Goal: Task Accomplishment & Management: Manage account settings

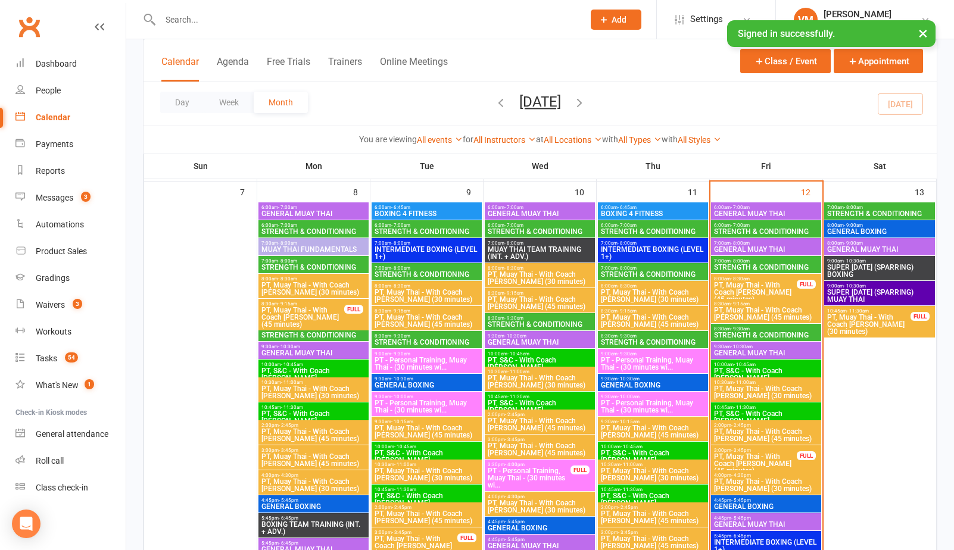
scroll to position [581, 0]
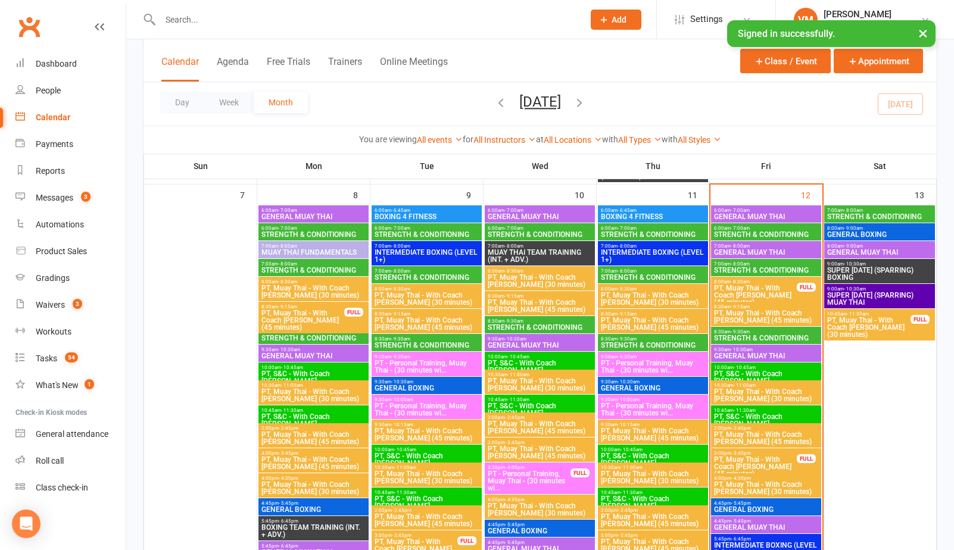
click at [744, 280] on span "- 8:30am" at bounding box center [740, 281] width 19 height 5
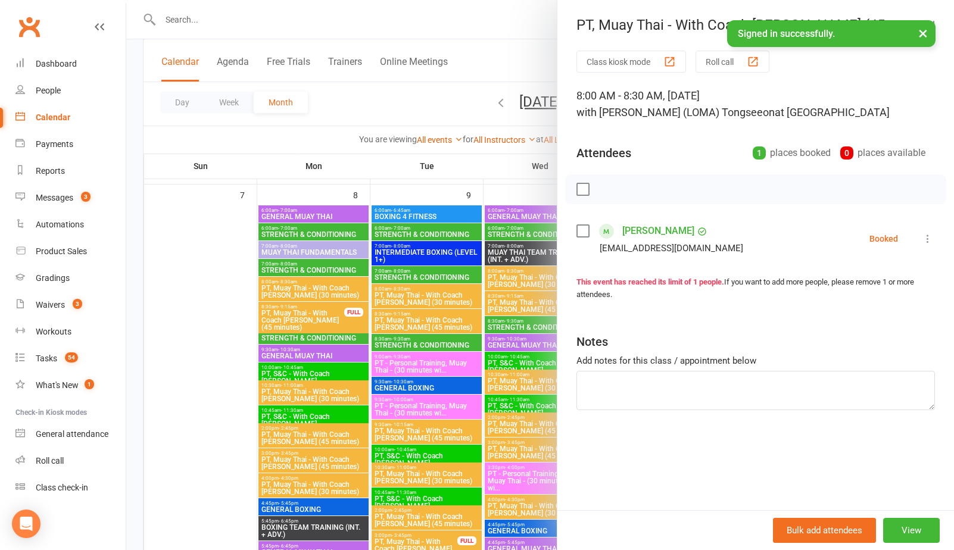
click at [582, 238] on div "[PERSON_NAME] [EMAIL_ADDRESS][DOMAIN_NAME]" at bounding box center [662, 239] width 172 height 35
click at [579, 231] on label at bounding box center [582, 231] width 12 height 12
click at [606, 193] on icon "button" at bounding box center [609, 189] width 13 height 13
click at [485, 177] on div at bounding box center [540, 275] width 828 height 550
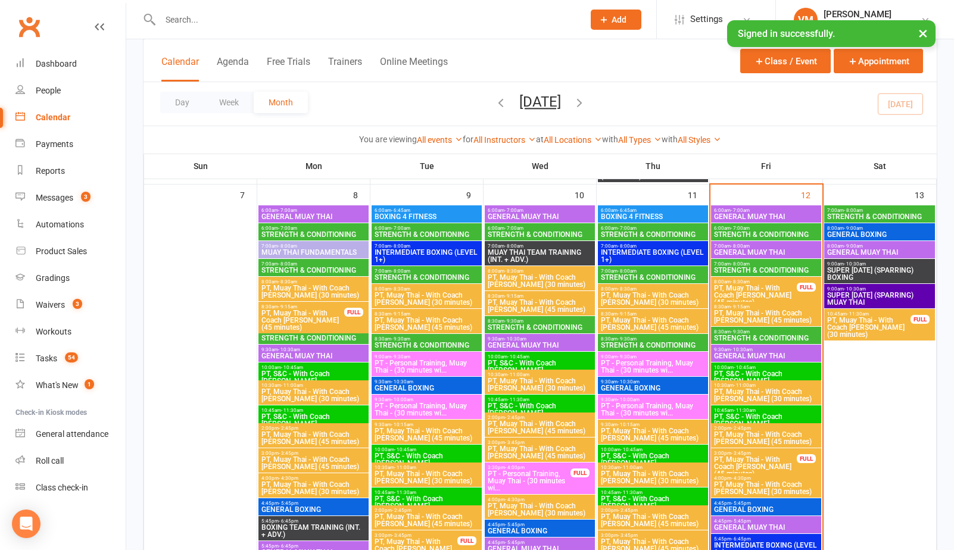
click at [762, 336] on span "STRENGTH & CONDITIONING" at bounding box center [765, 338] width 105 height 7
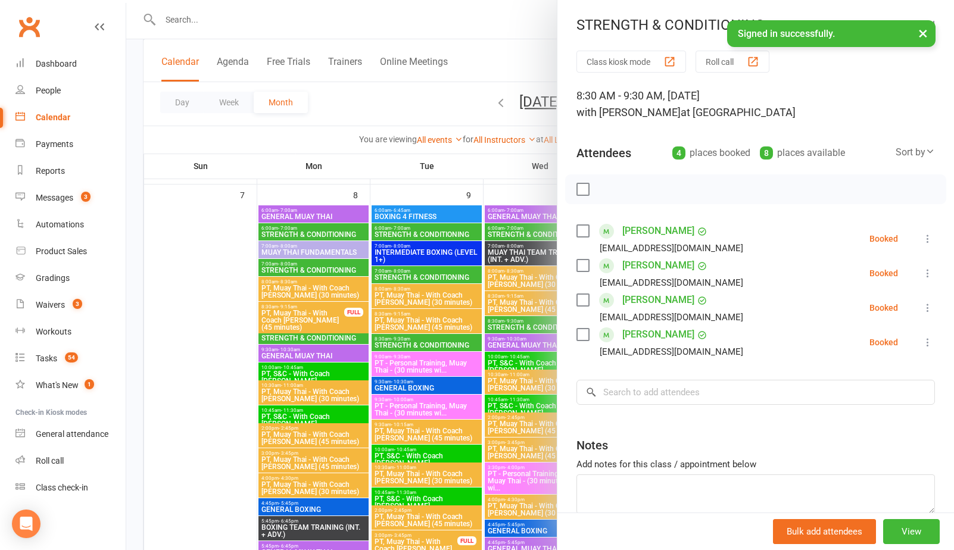
click at [581, 264] on label at bounding box center [582, 266] width 12 height 12
click at [583, 308] on div "[PERSON_NAME] [PERSON_NAME][EMAIL_ADDRESS][DOMAIN_NAME]" at bounding box center [662, 308] width 172 height 35
click at [583, 301] on label at bounding box center [582, 300] width 12 height 12
click at [582, 335] on label at bounding box center [582, 335] width 12 height 12
click at [610, 188] on icon "button" at bounding box center [609, 189] width 13 height 13
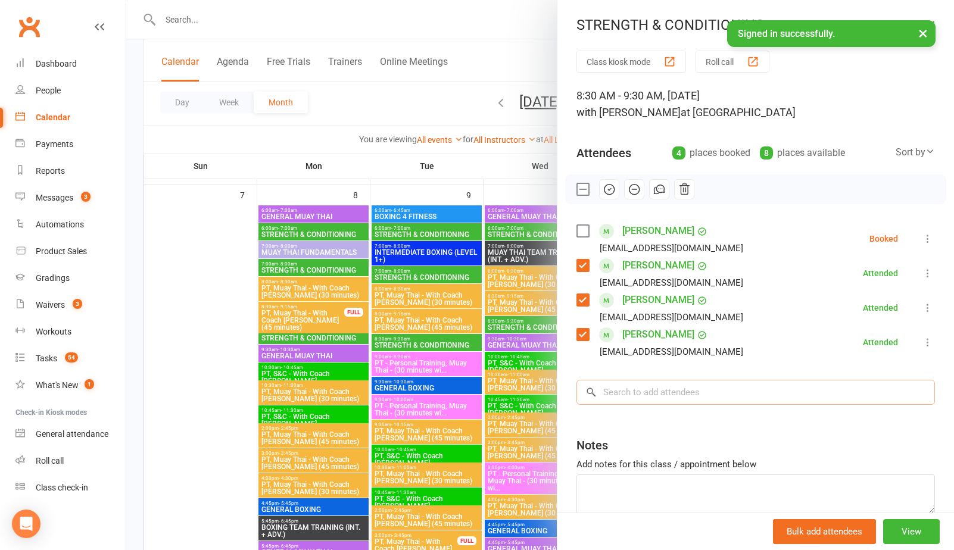
click at [642, 398] on input "search" at bounding box center [755, 392] width 358 height 25
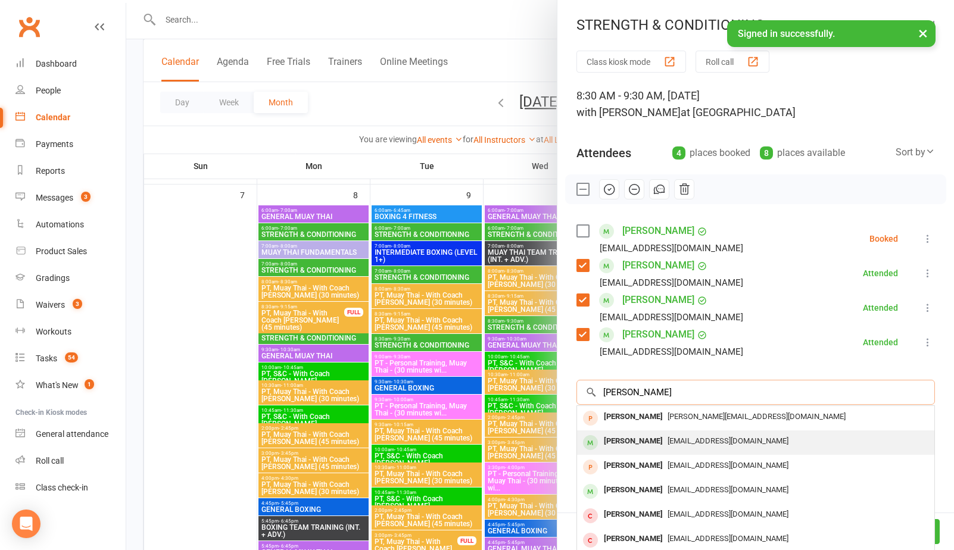
type input "[PERSON_NAME]"
click at [642, 436] on div "[PERSON_NAME]" at bounding box center [633, 441] width 68 height 17
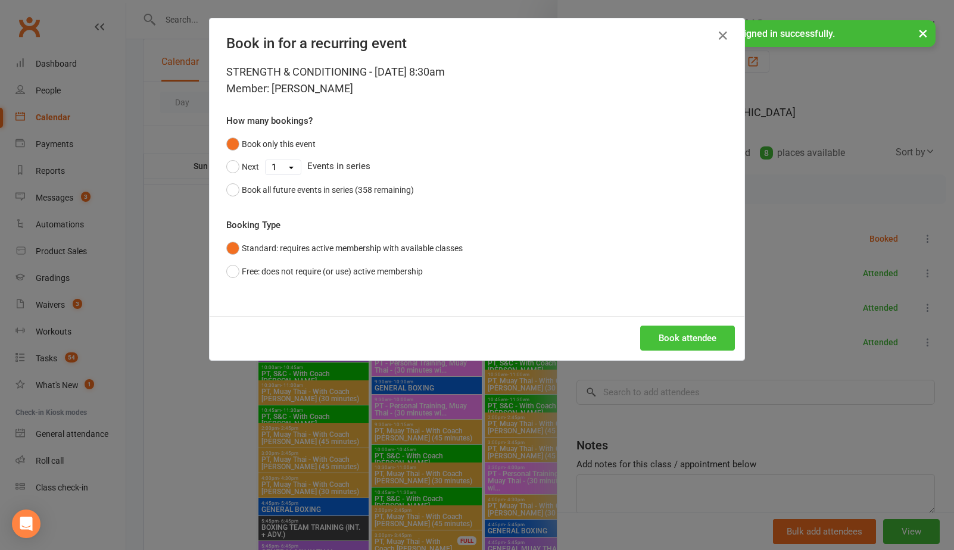
click at [690, 330] on button "Book attendee" at bounding box center [687, 338] width 95 height 25
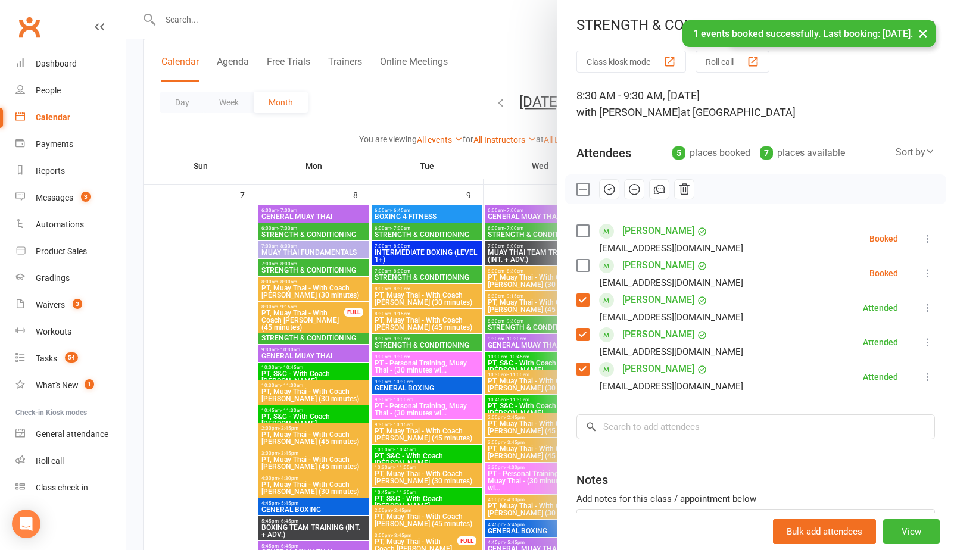
click at [581, 265] on label at bounding box center [582, 266] width 12 height 12
click at [615, 188] on icon "button" at bounding box center [609, 189] width 13 height 13
click at [584, 186] on label at bounding box center [582, 189] width 12 height 12
click at [928, 239] on icon at bounding box center [928, 239] width 12 height 12
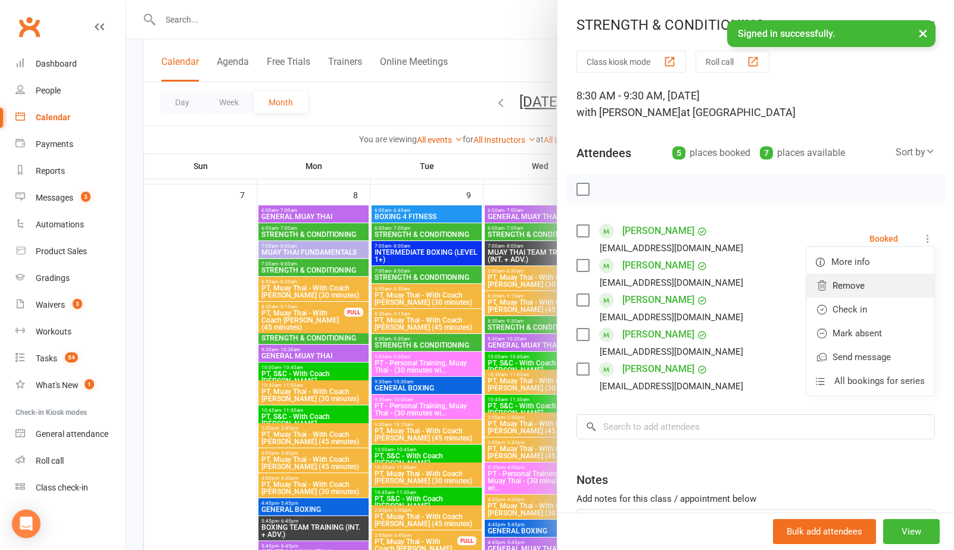
click at [881, 286] on link "Remove" at bounding box center [870, 286] width 128 height 24
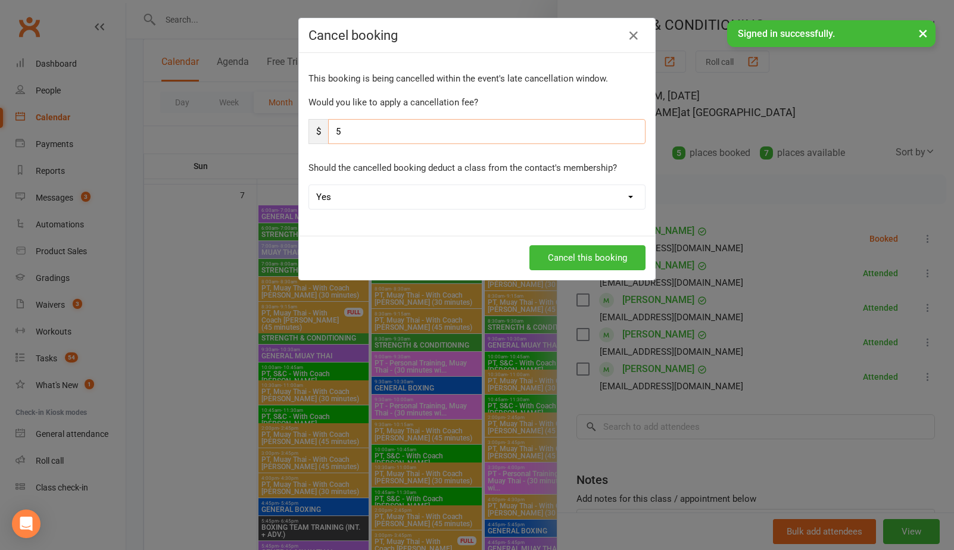
click at [449, 129] on input "5" at bounding box center [486, 131] width 317 height 25
type input "0"
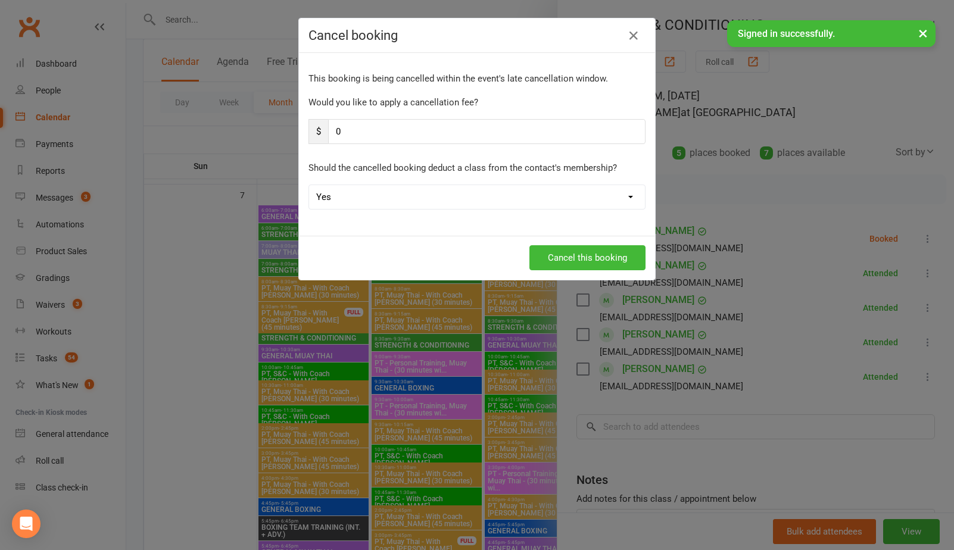
click at [385, 191] on select "Yes No" at bounding box center [477, 197] width 336 height 24
select select "1"
click at [309, 185] on select "Yes No" at bounding box center [477, 197] width 336 height 24
click at [557, 251] on button "Cancel this booking" at bounding box center [587, 257] width 116 height 25
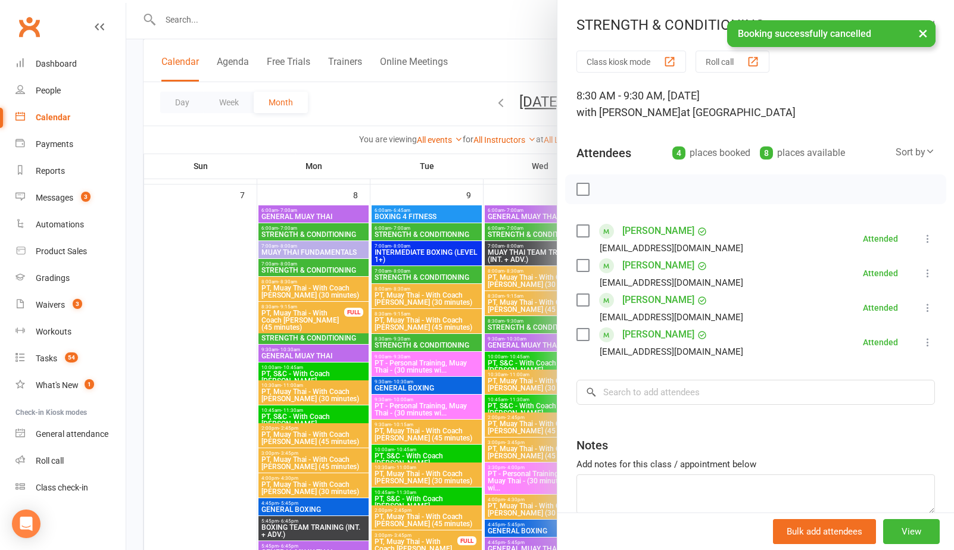
click at [462, 176] on div at bounding box center [540, 275] width 828 height 550
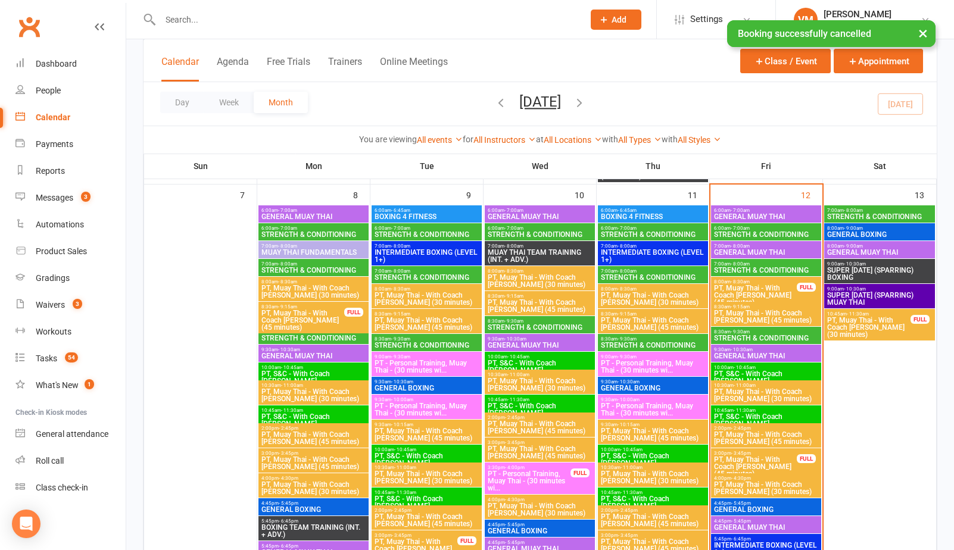
click at [760, 332] on span "8:30am - 9:30am" at bounding box center [765, 331] width 105 height 5
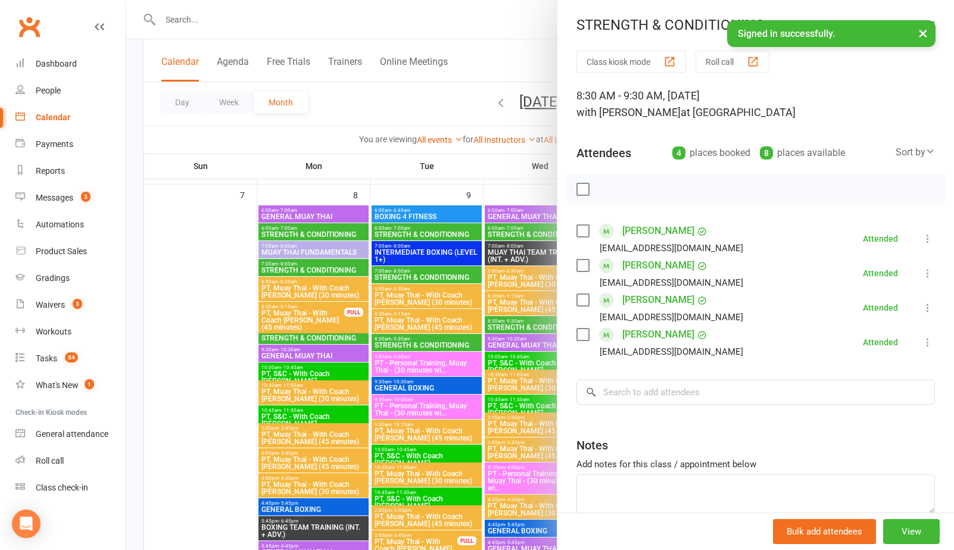
click at [445, 119] on div at bounding box center [540, 275] width 828 height 550
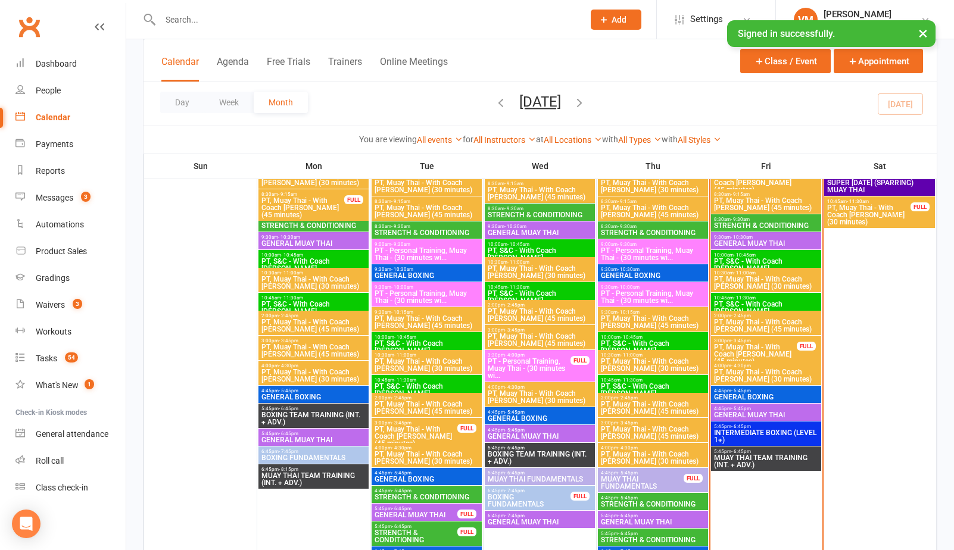
scroll to position [694, 0]
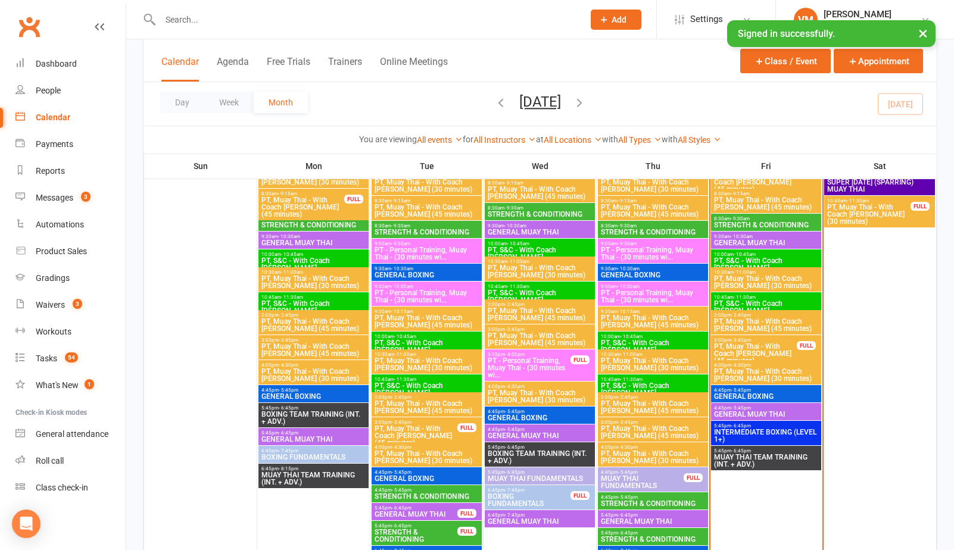
click at [747, 393] on span "GENERAL BOXING" at bounding box center [765, 396] width 105 height 7
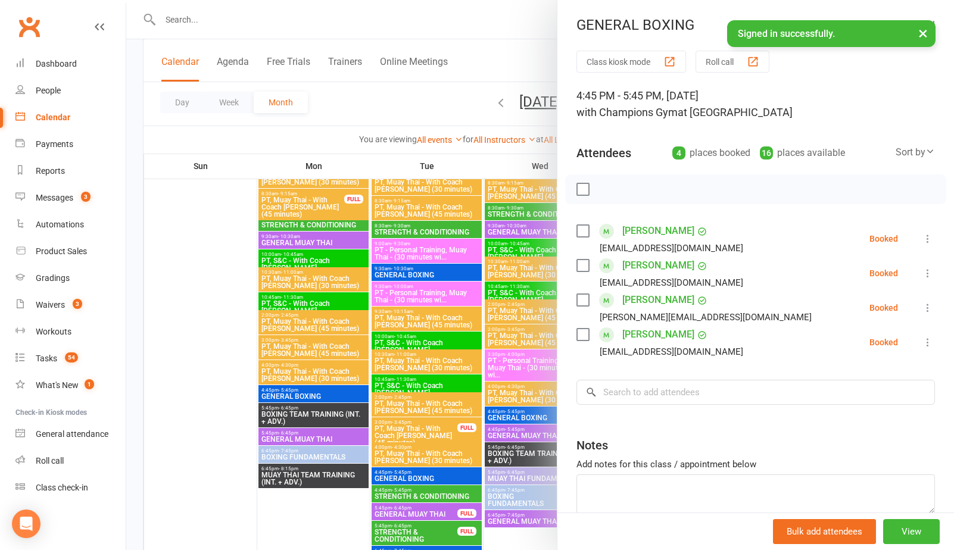
click at [428, 97] on div at bounding box center [540, 275] width 828 height 550
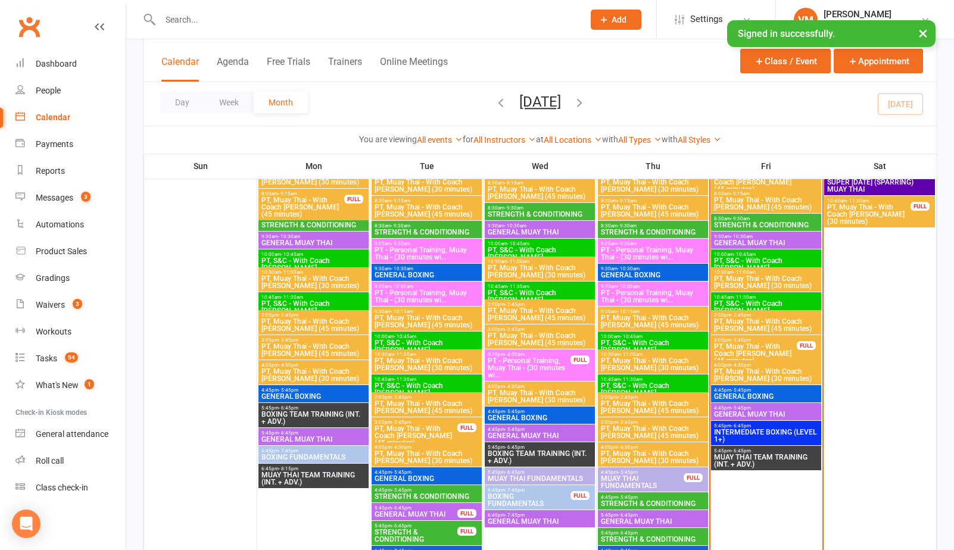
click at [759, 414] on span "GENERAL MUAY THAI" at bounding box center [765, 414] width 105 height 7
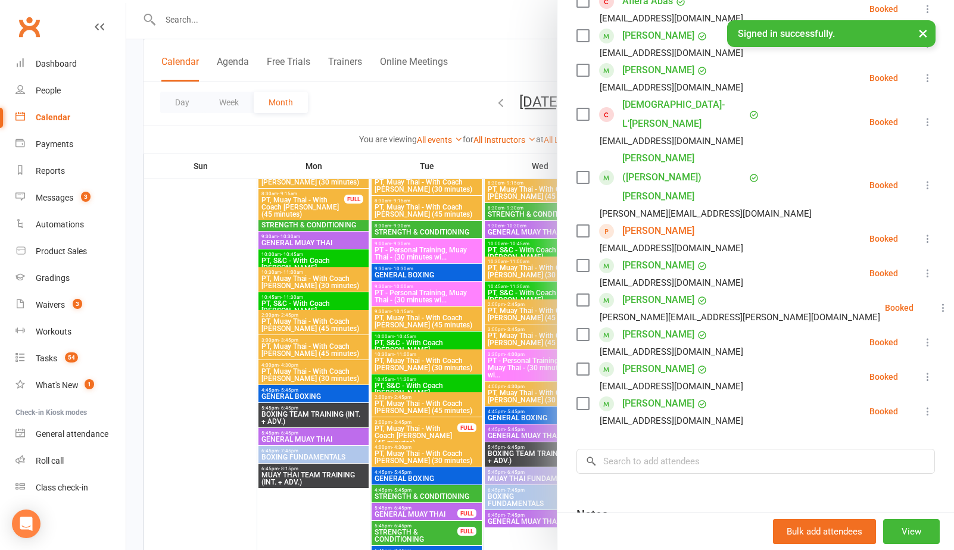
scroll to position [303, 0]
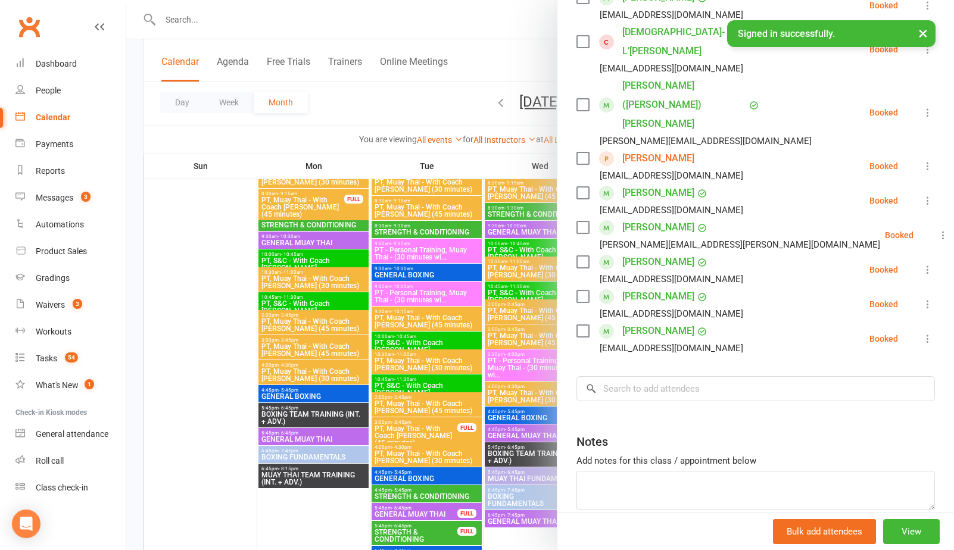
click at [478, 52] on div at bounding box center [540, 275] width 828 height 550
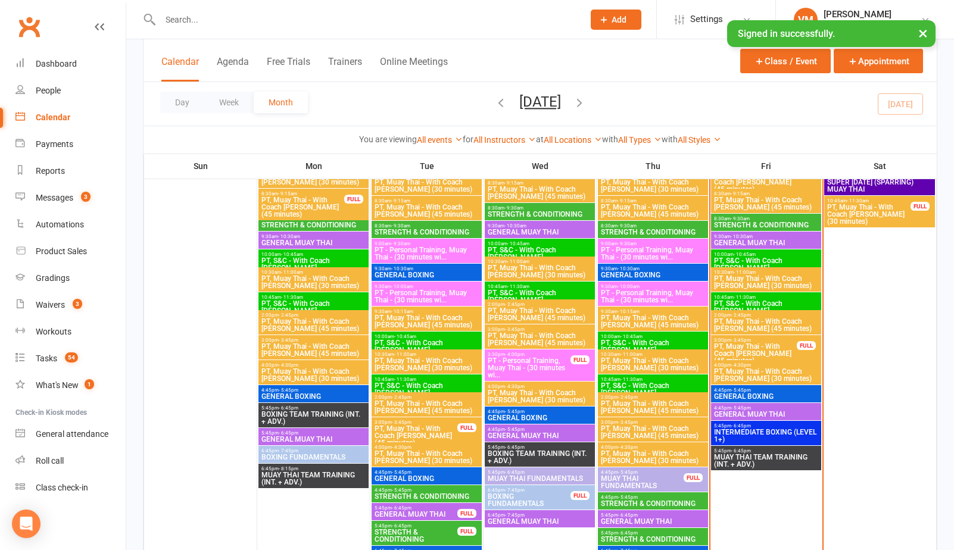
click at [745, 346] on span "PT, Muay Thai - With Coach [PERSON_NAME] (45 minutes)" at bounding box center [755, 353] width 84 height 21
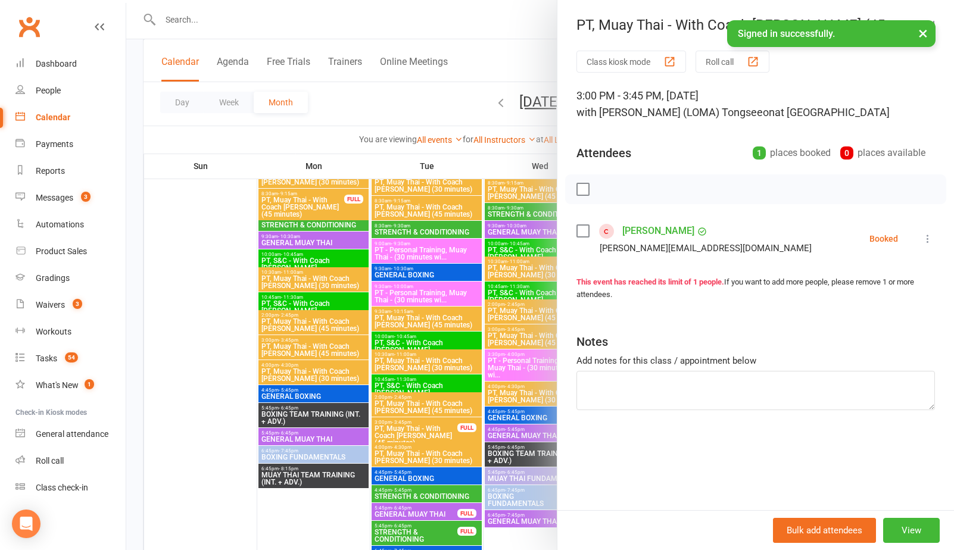
click at [924, 35] on button "×" at bounding box center [922, 33] width 21 height 26
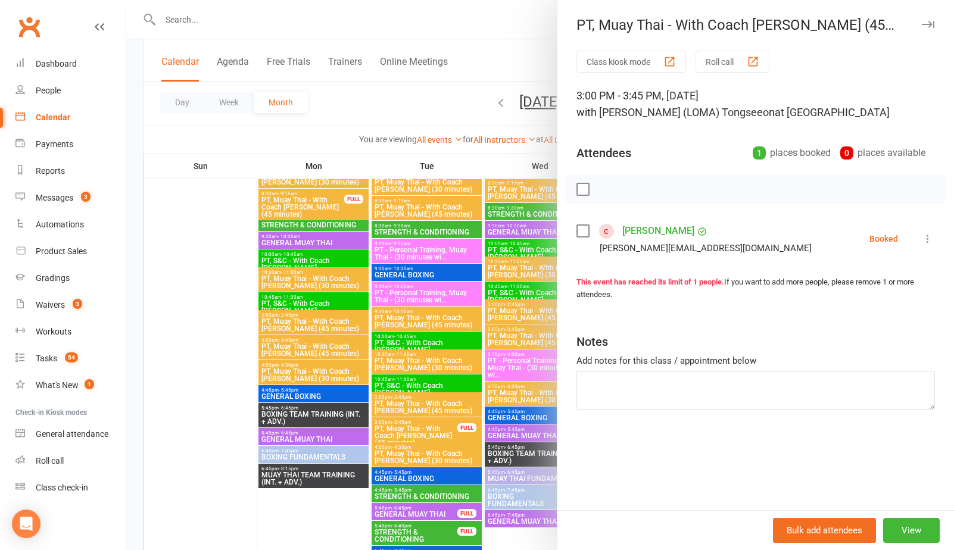
click at [930, 26] on icon "button" at bounding box center [928, 24] width 13 height 7
